Goal: Information Seeking & Learning: Learn about a topic

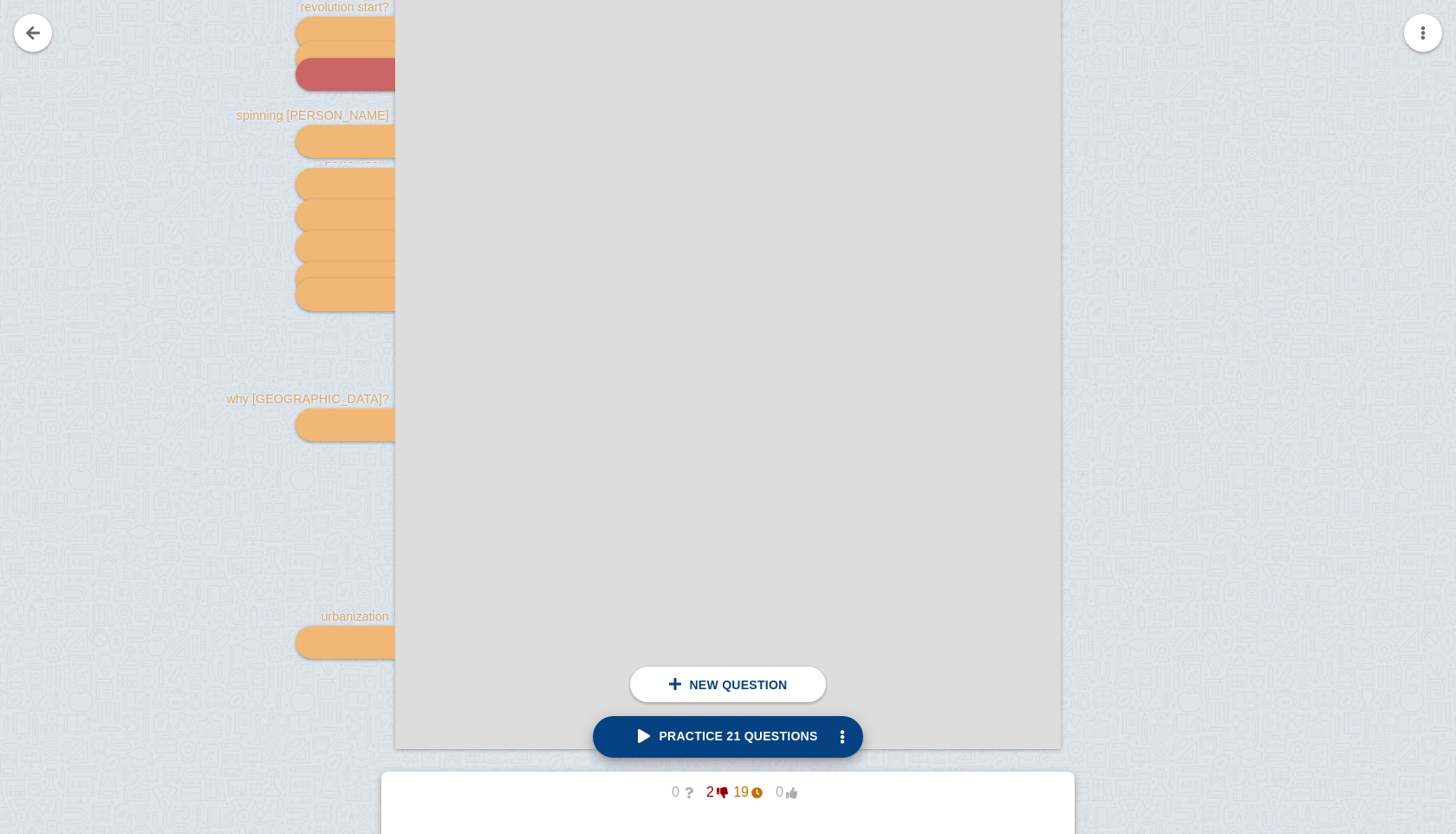
click at [738, 727] on link "Practice 21 questions" at bounding box center [728, 736] width 269 height 41
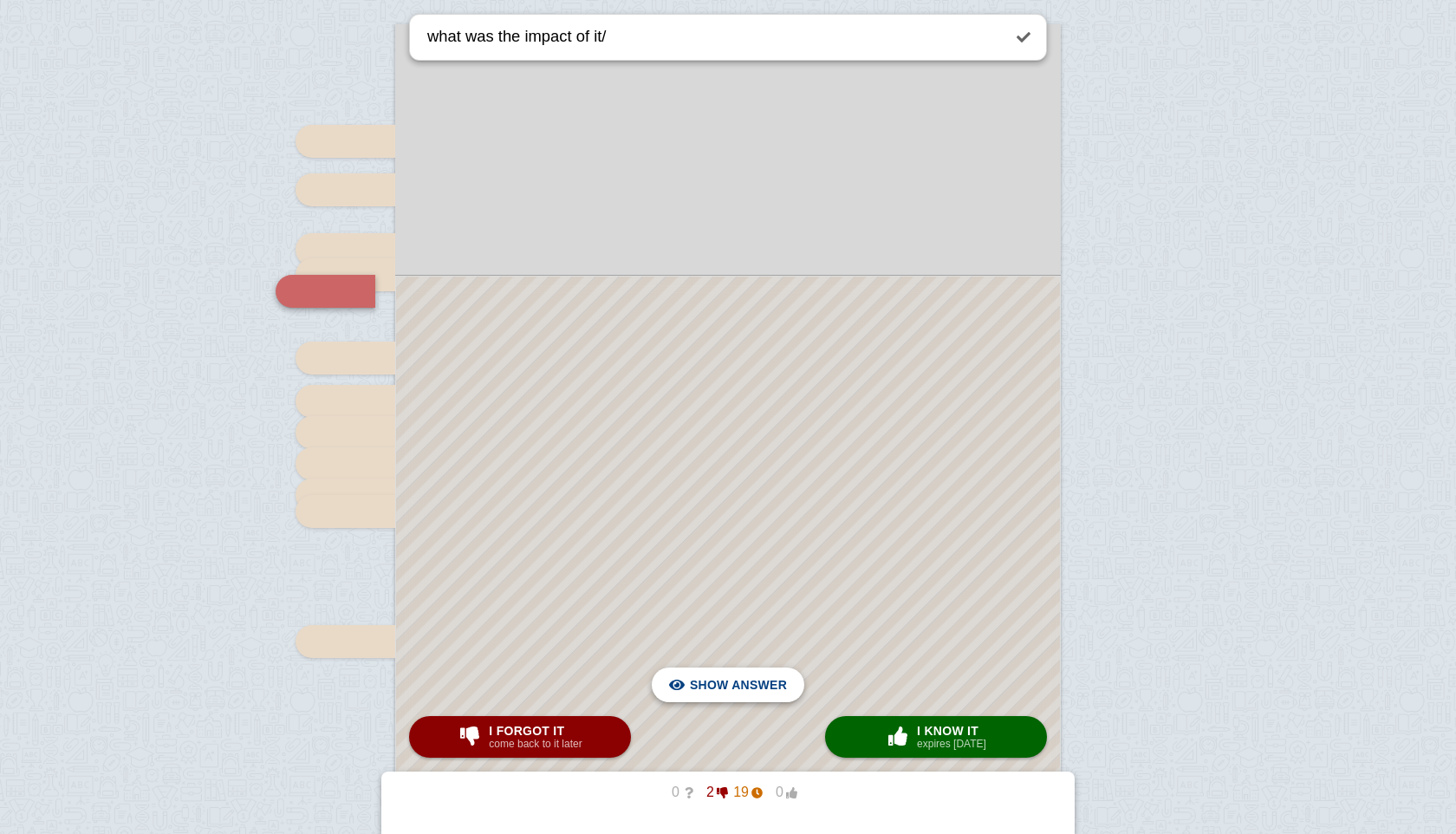
click at [783, 677] on span "Hide answer" at bounding box center [742, 684] width 90 height 39
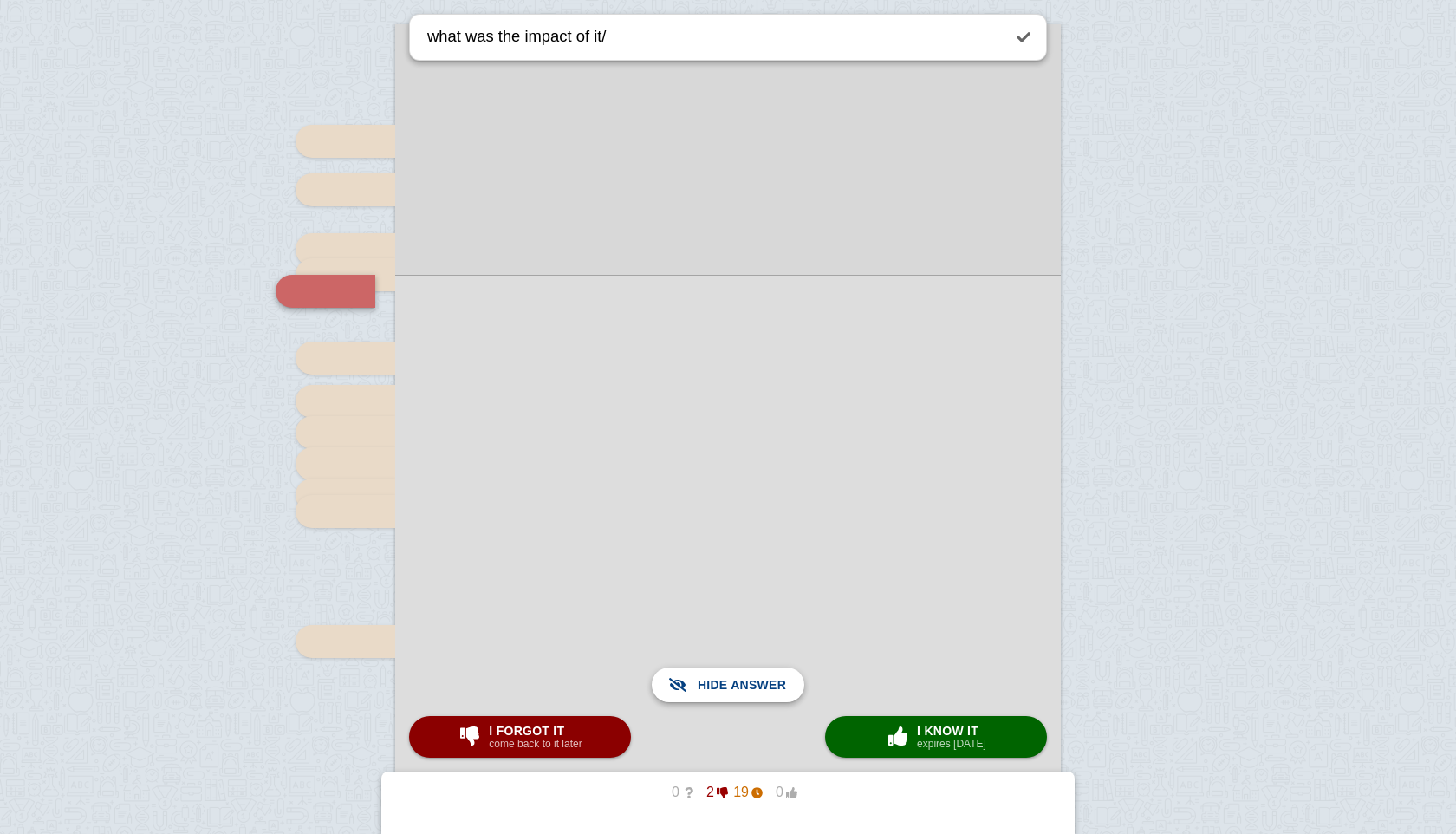
click at [783, 677] on span "Show answer" at bounding box center [738, 684] width 97 height 39
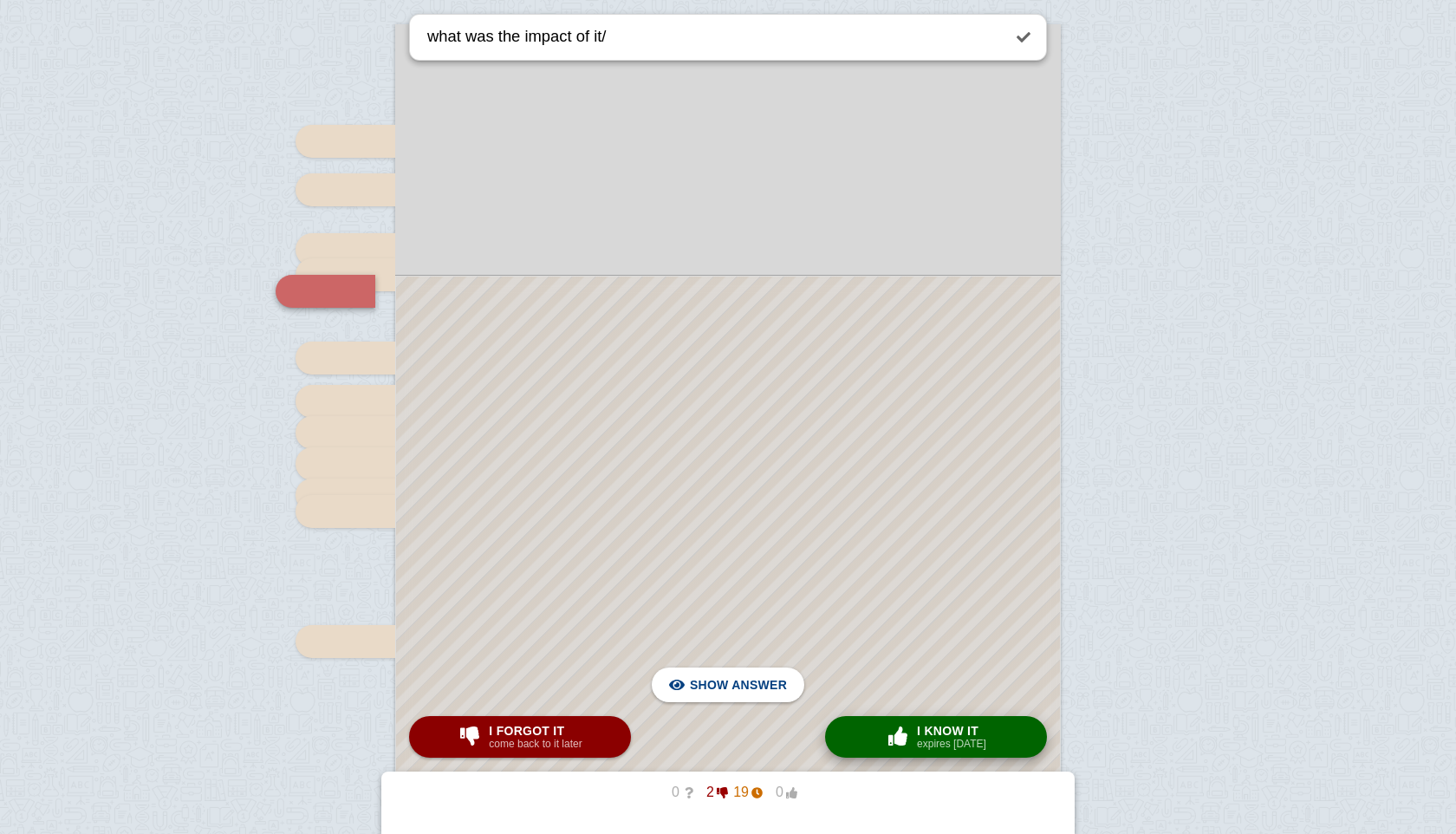
click at [884, 729] on span "button" at bounding box center [897, 736] width 27 height 19
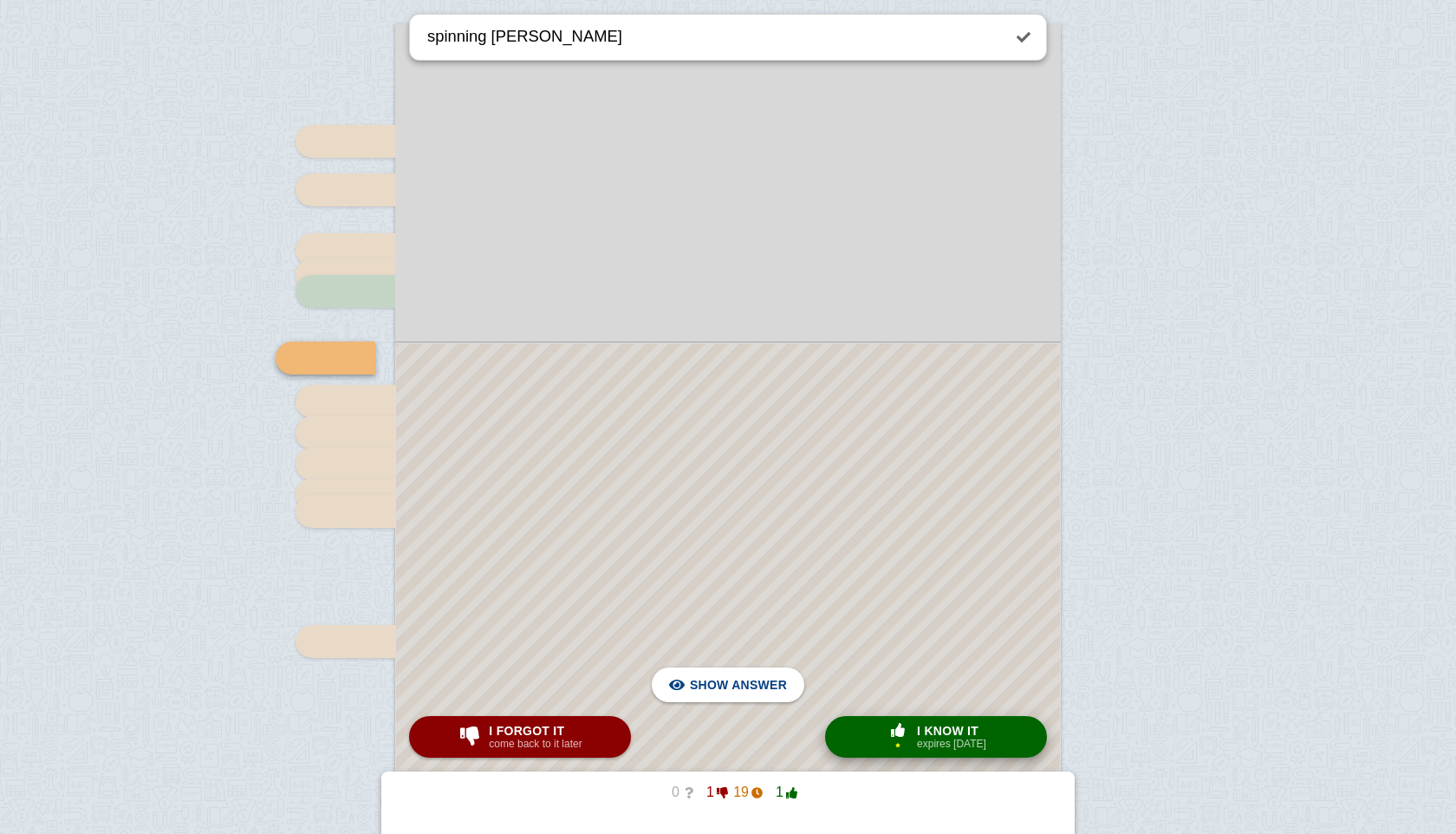
scroll to position [409, 0]
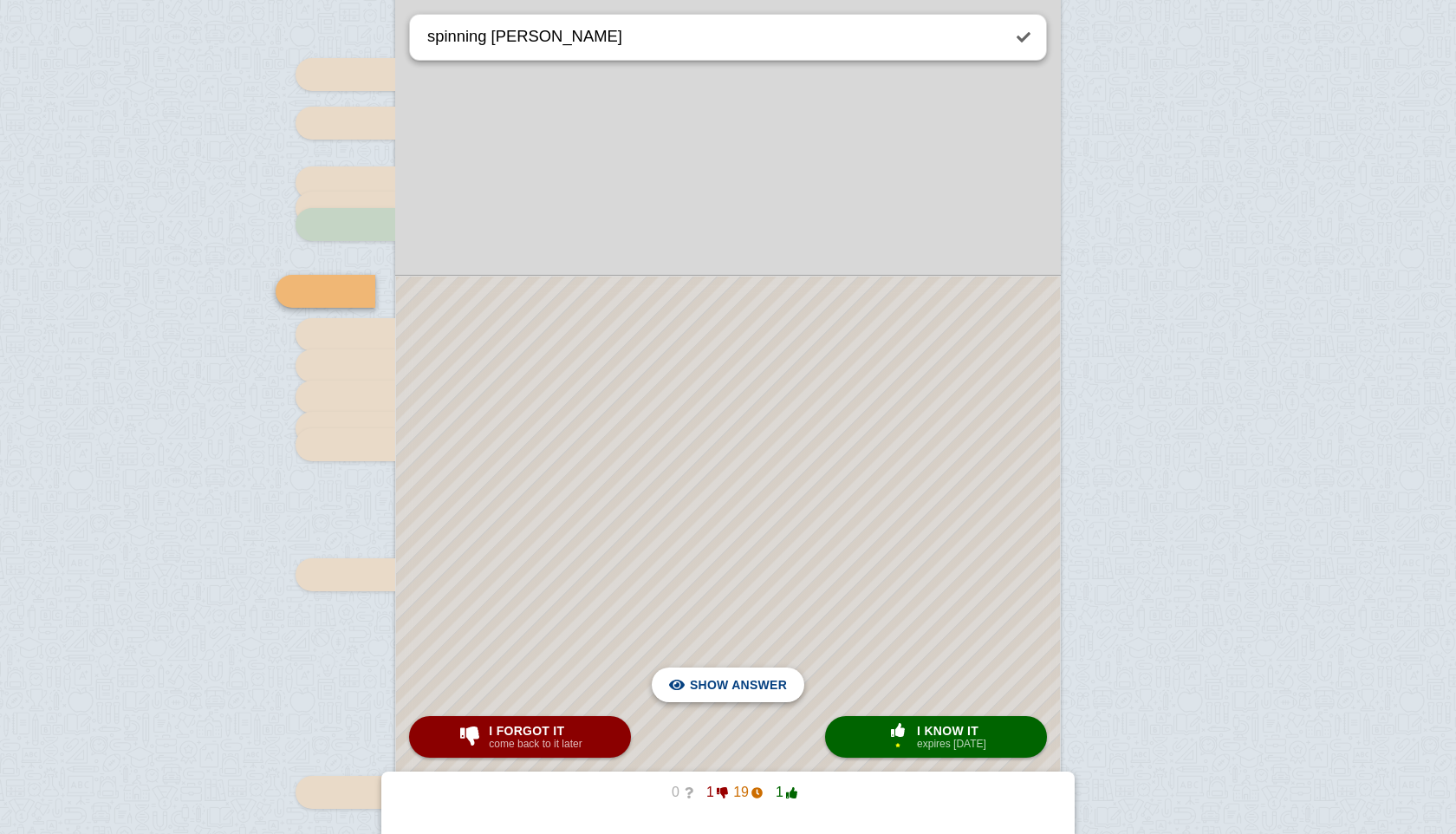
click at [715, 677] on span "Hide answer" at bounding box center [742, 684] width 90 height 39
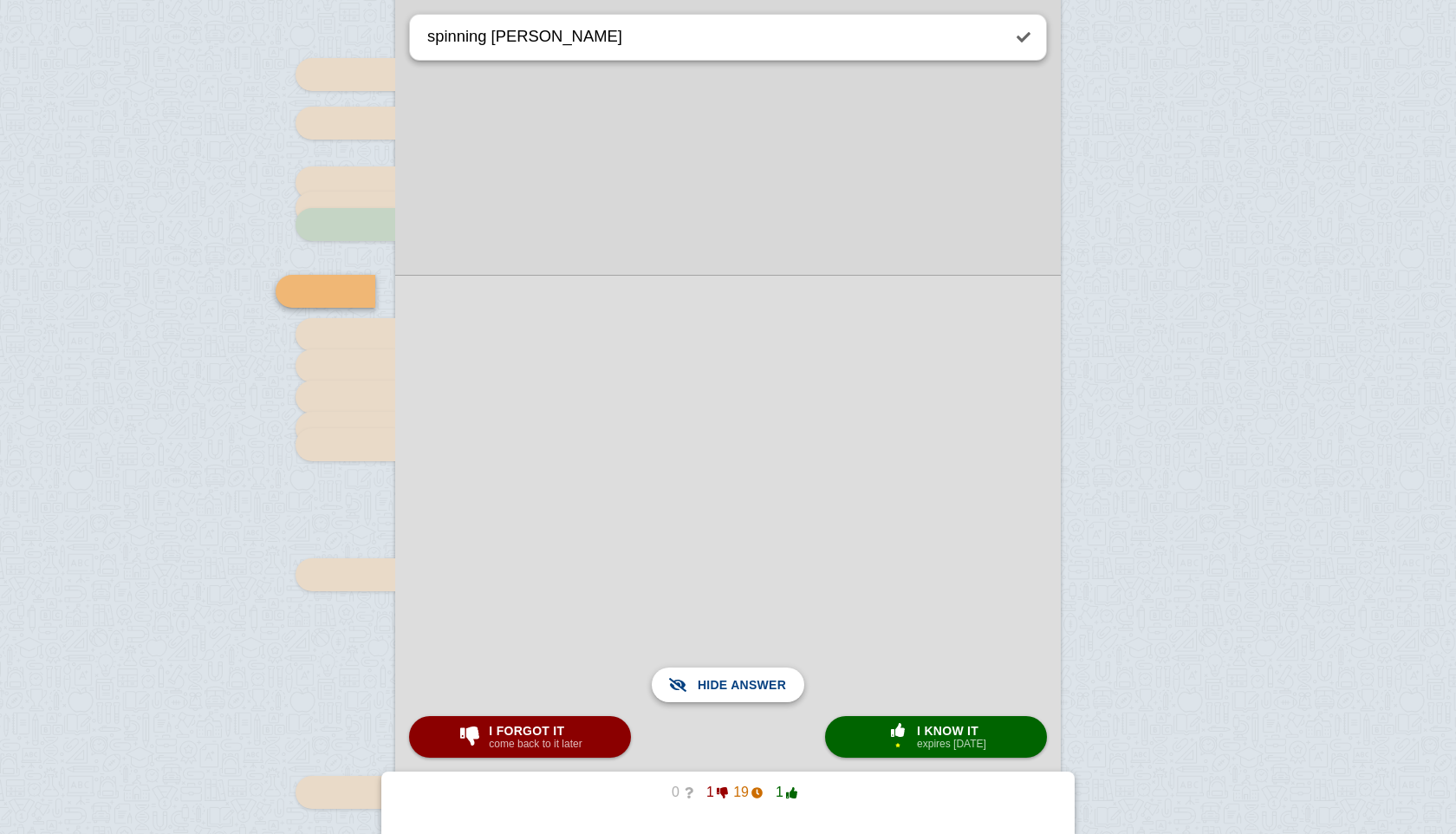
click at [715, 677] on span "Show answer" at bounding box center [738, 684] width 97 height 39
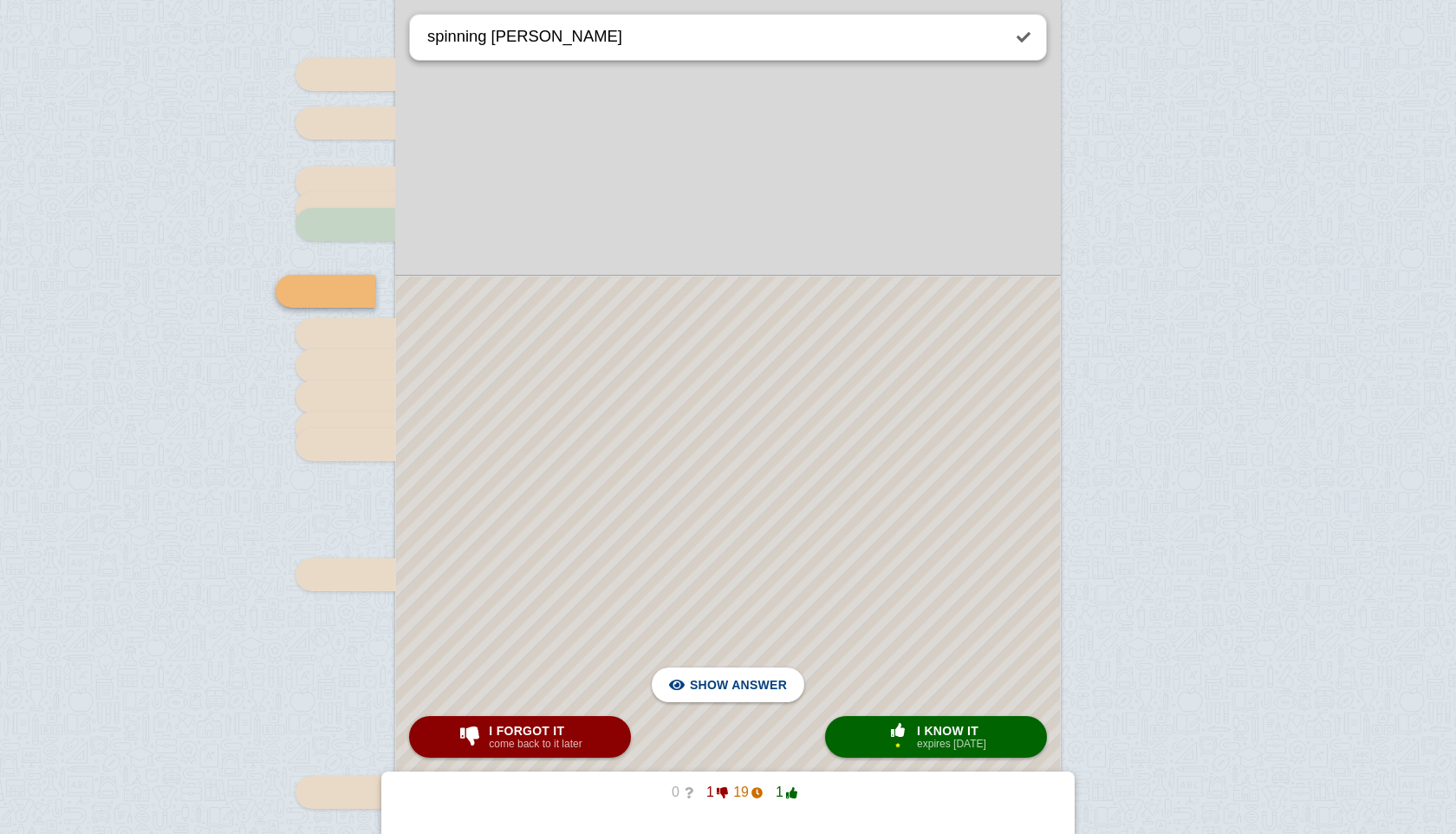
click at [929, 708] on div at bounding box center [728, 587] width 664 height 621
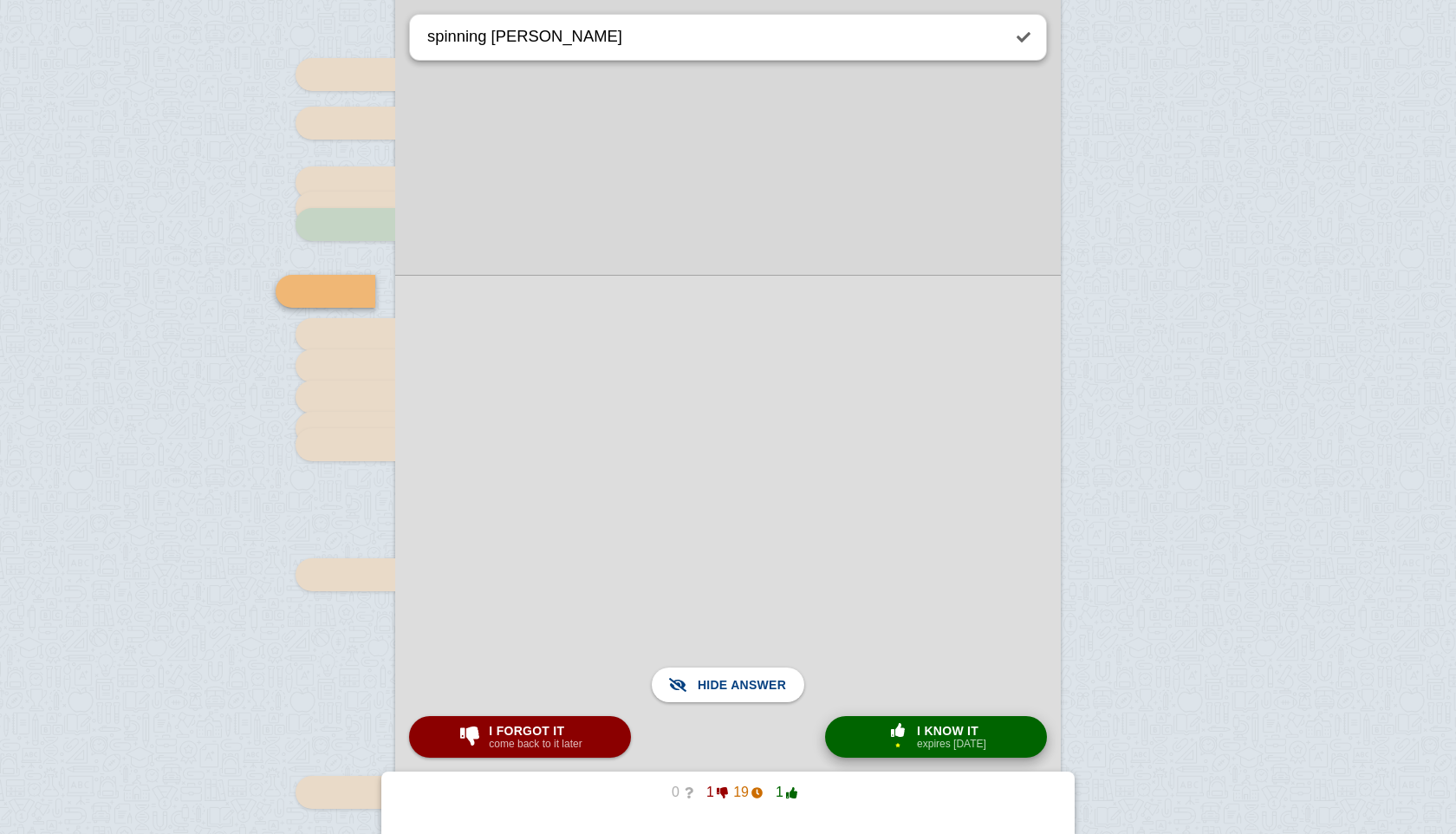
click at [948, 738] on small "expires [DATE]" at bounding box center [952, 744] width 70 height 12
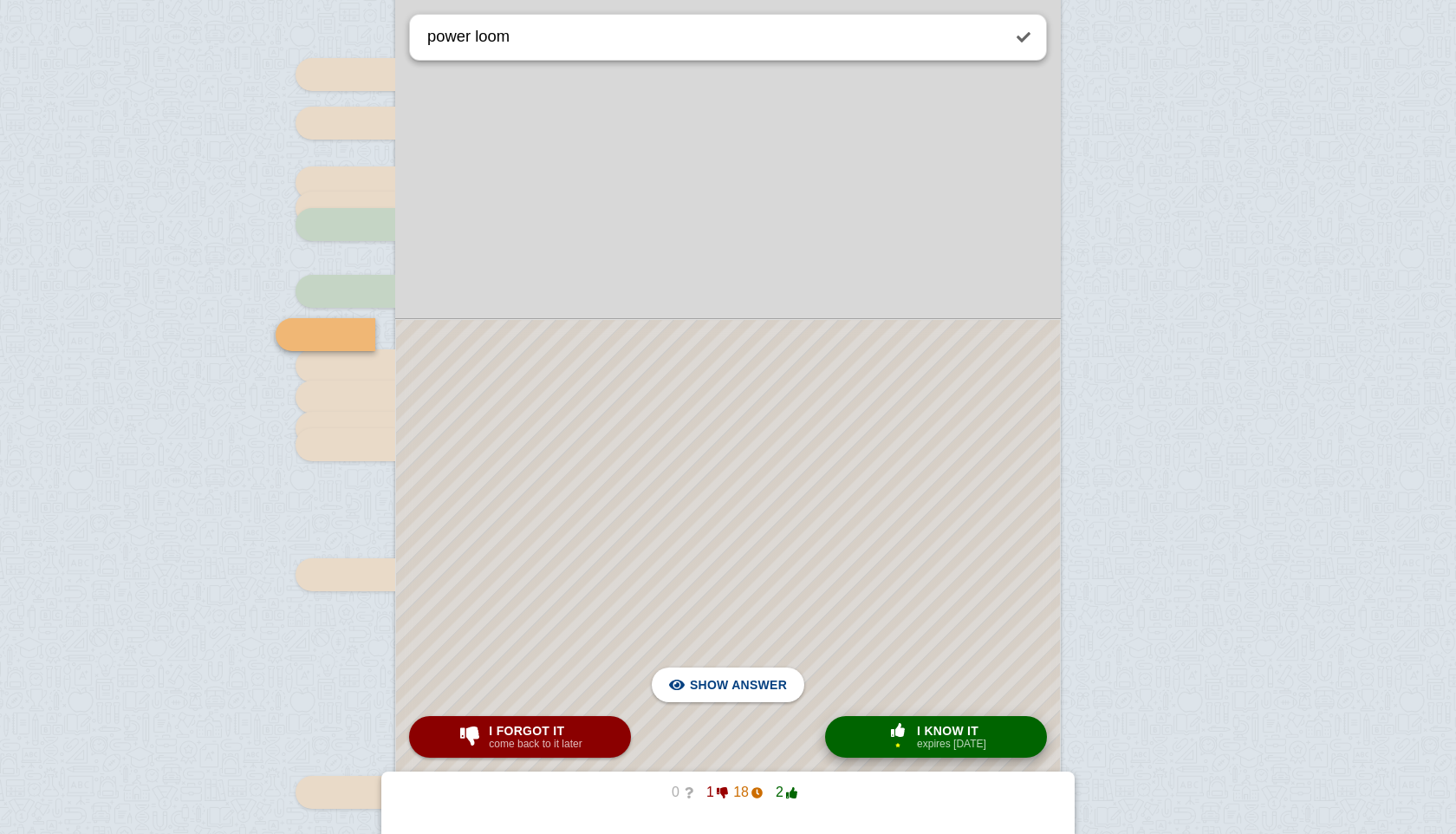
scroll to position [453, 0]
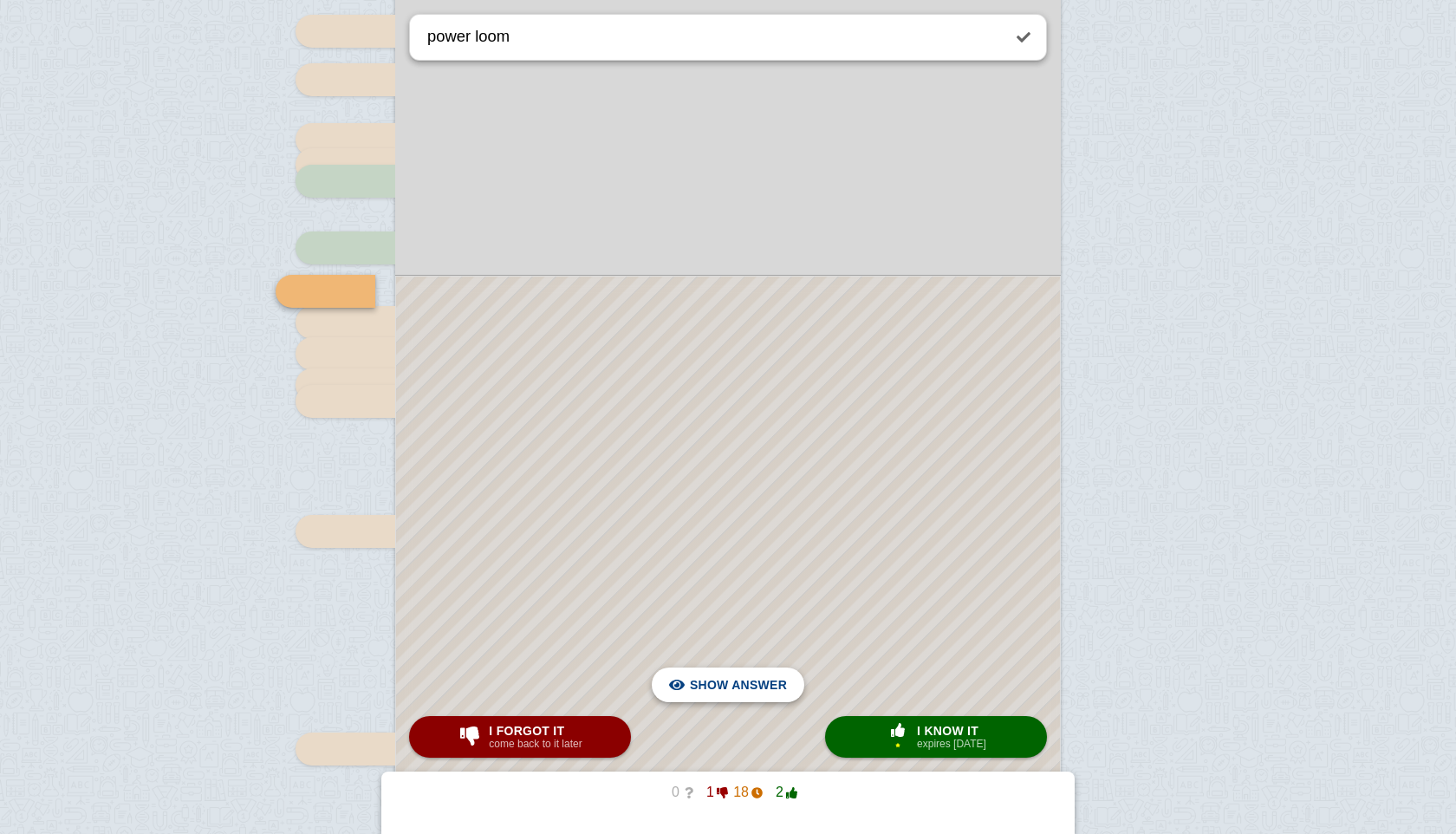
click at [785, 676] on span "Hide answer" at bounding box center [742, 684] width 90 height 39
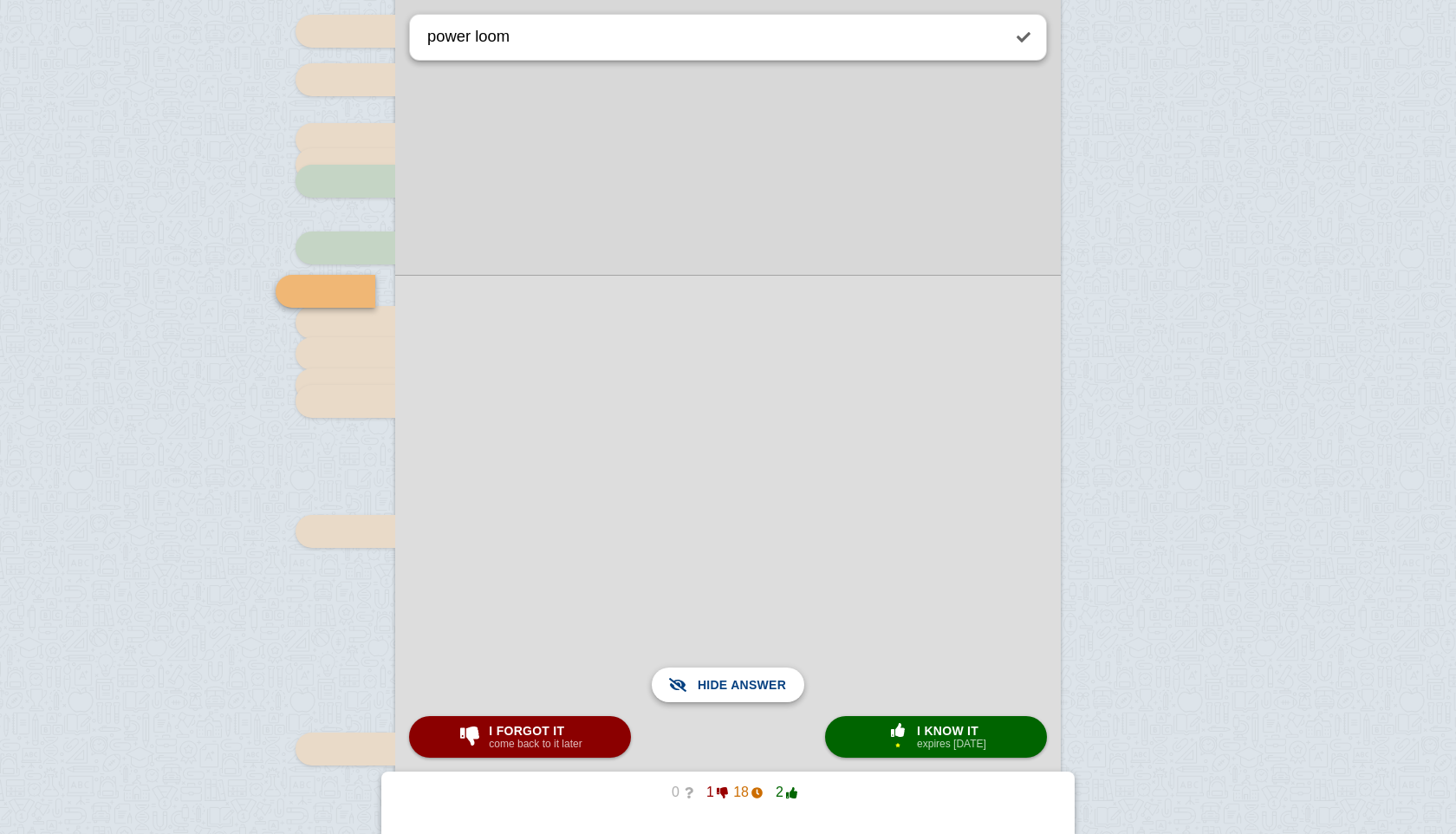
click at [784, 676] on span "Show answer" at bounding box center [738, 684] width 97 height 39
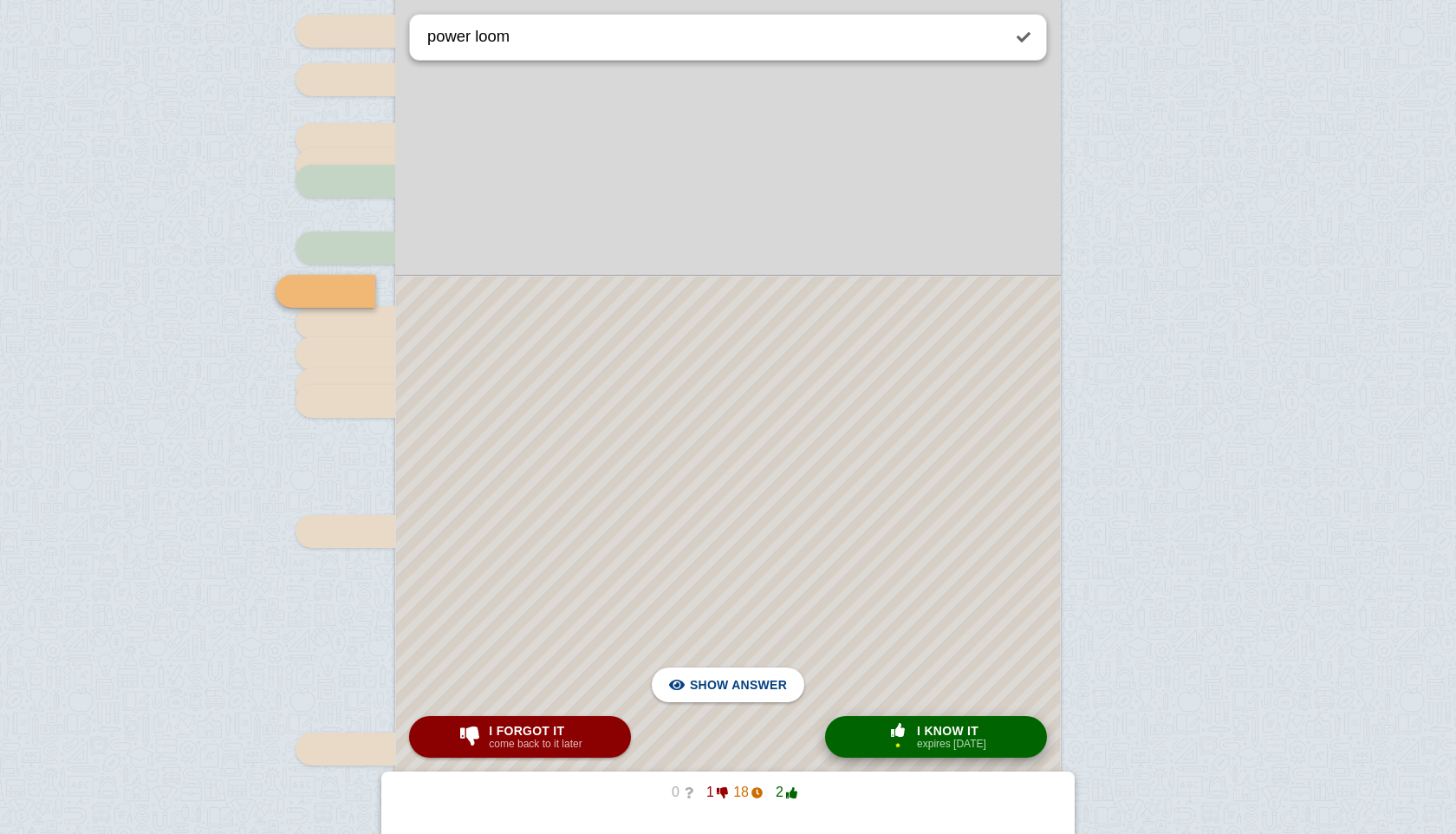
click at [964, 719] on button "× 1 I know it expires [DATE]" at bounding box center [936, 736] width 222 height 41
type textarea "flying shuttle"
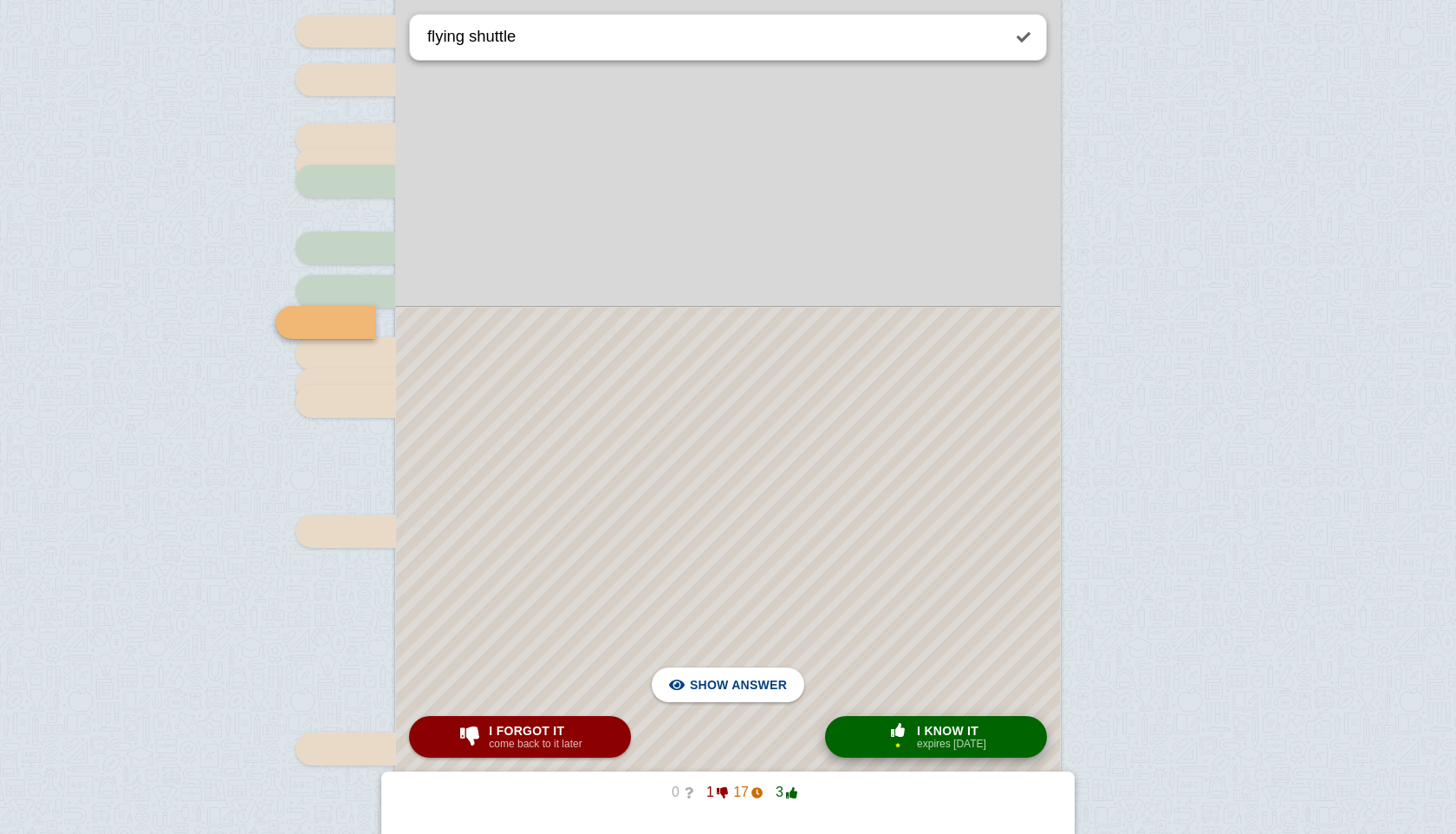
scroll to position [484, 0]
